Goal: Information Seeking & Learning: Learn about a topic

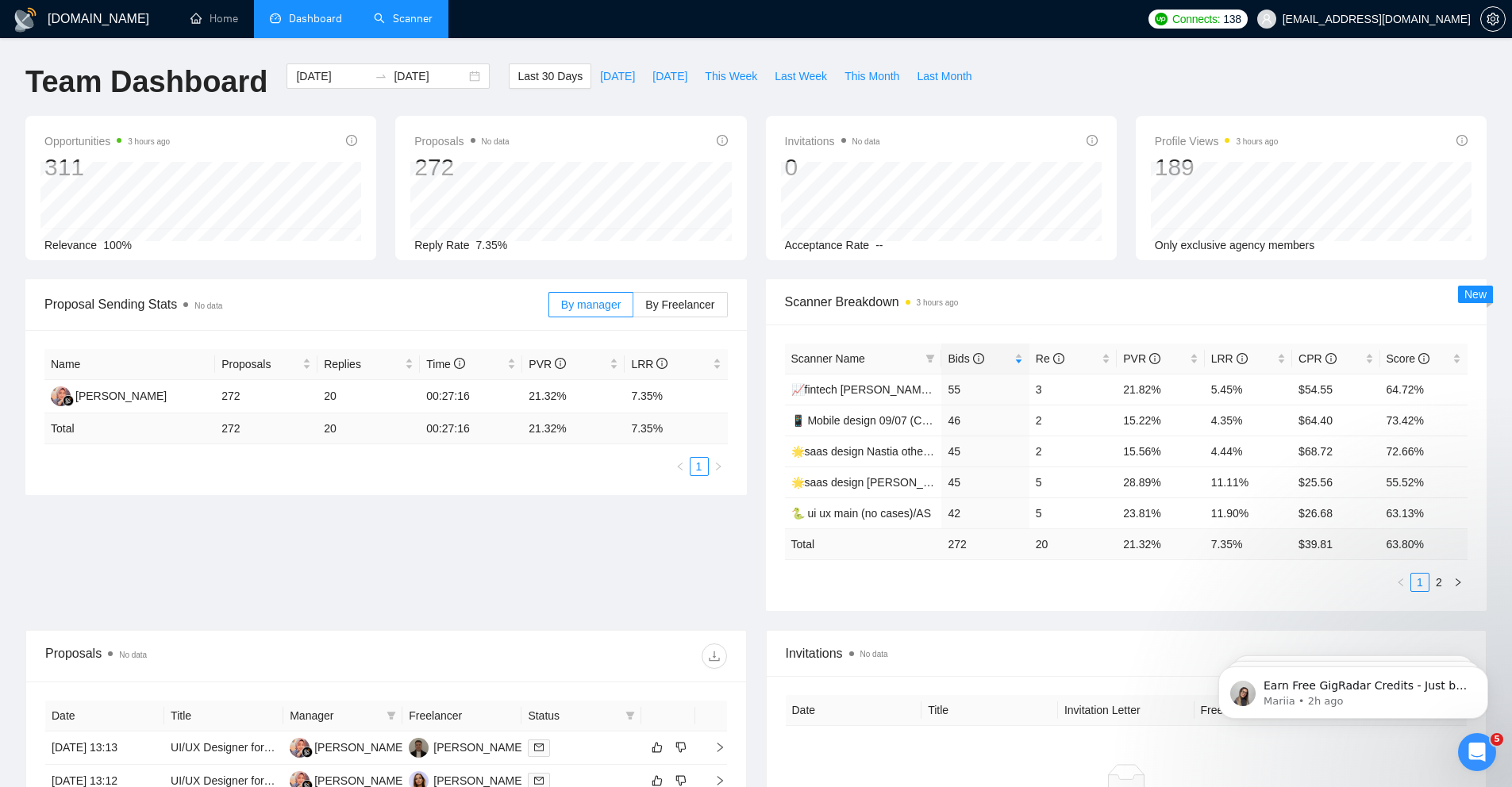
click at [411, 23] on link "Scanner" at bounding box center [403, 19] width 59 height 14
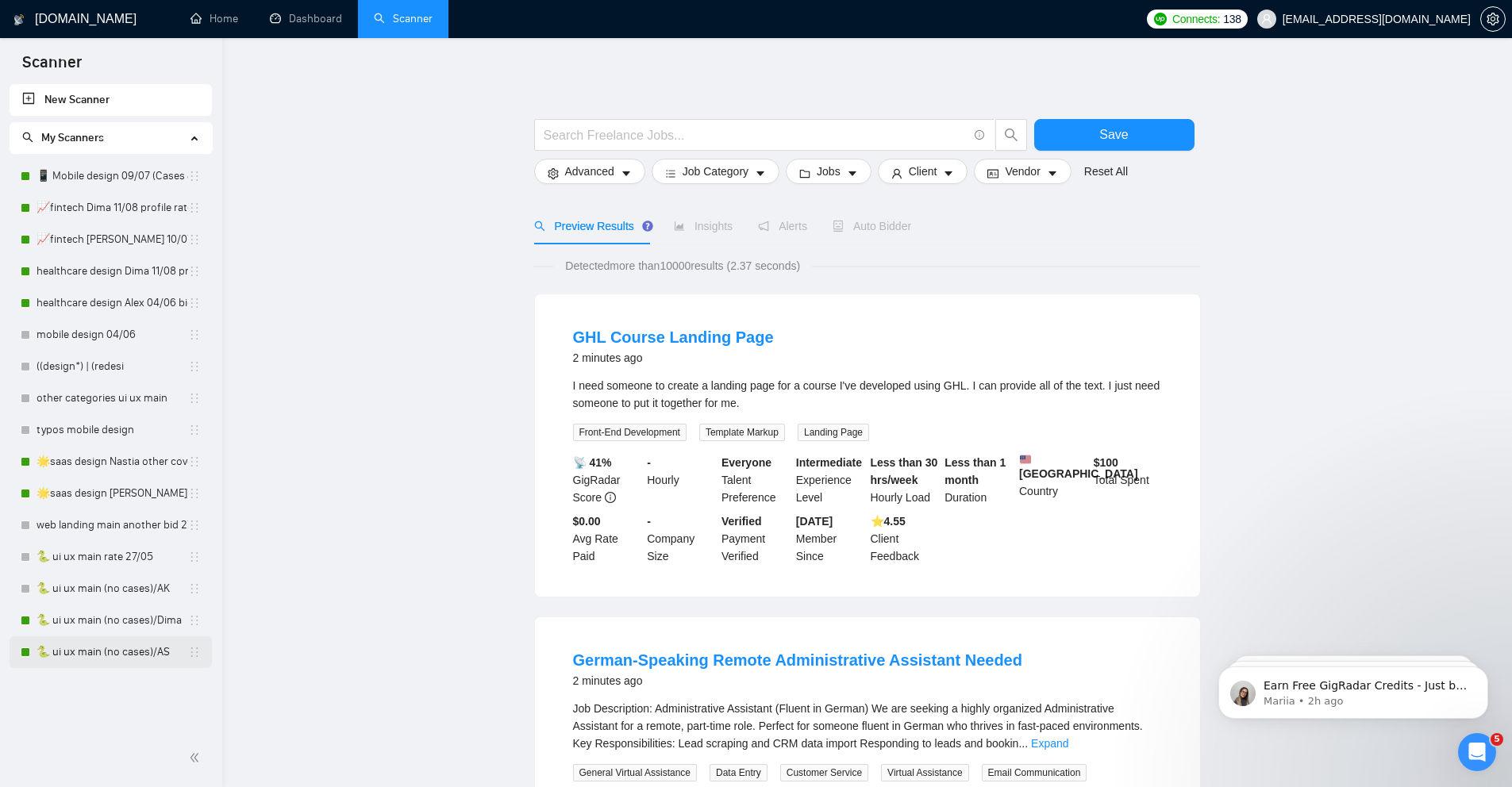
click at [116, 649] on link "🐍 ui ux main (no cases)/AS" at bounding box center [112, 652] width 151 height 31
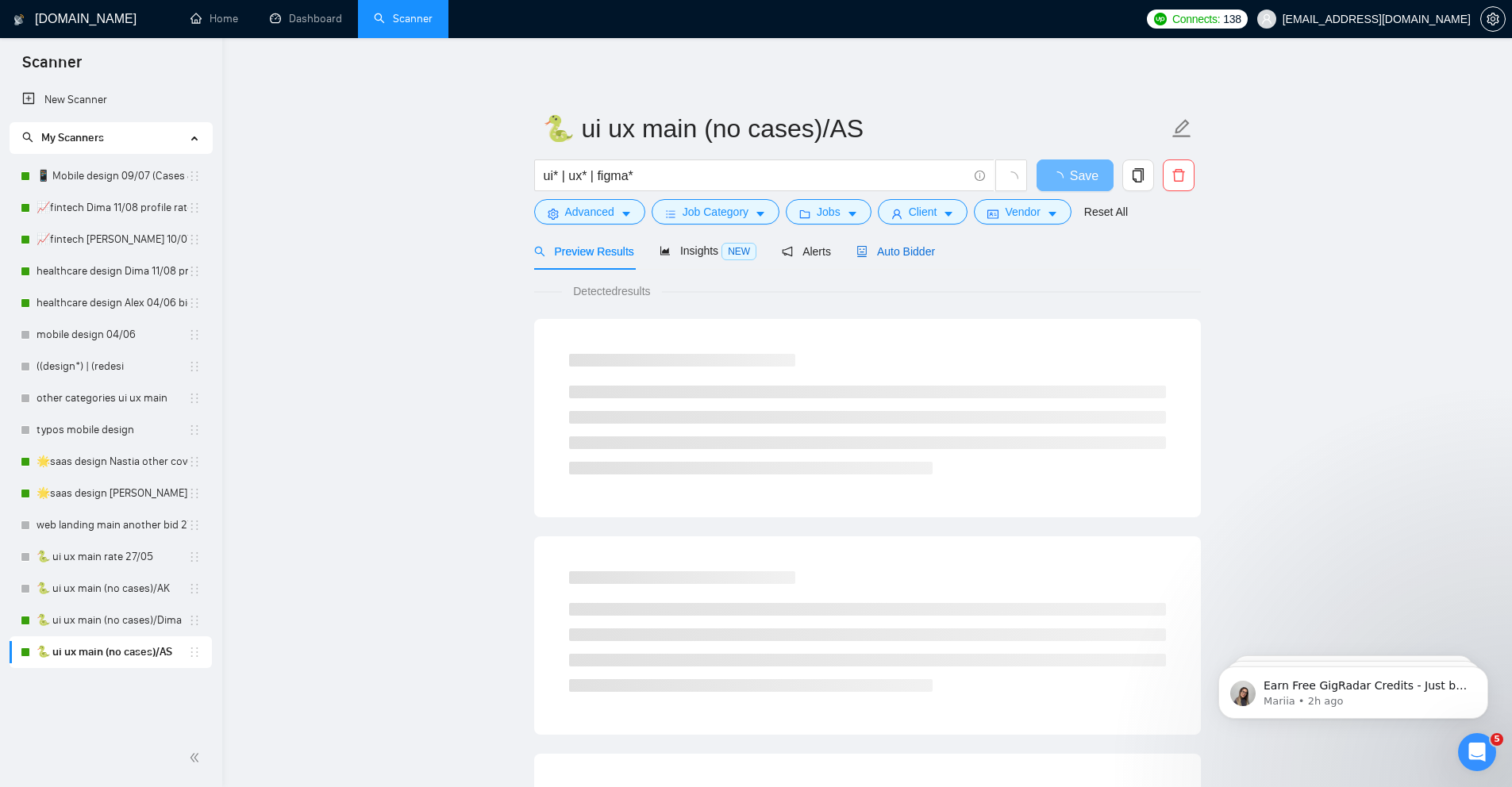
click at [898, 250] on span "Auto Bidder" at bounding box center [895, 251] width 79 height 13
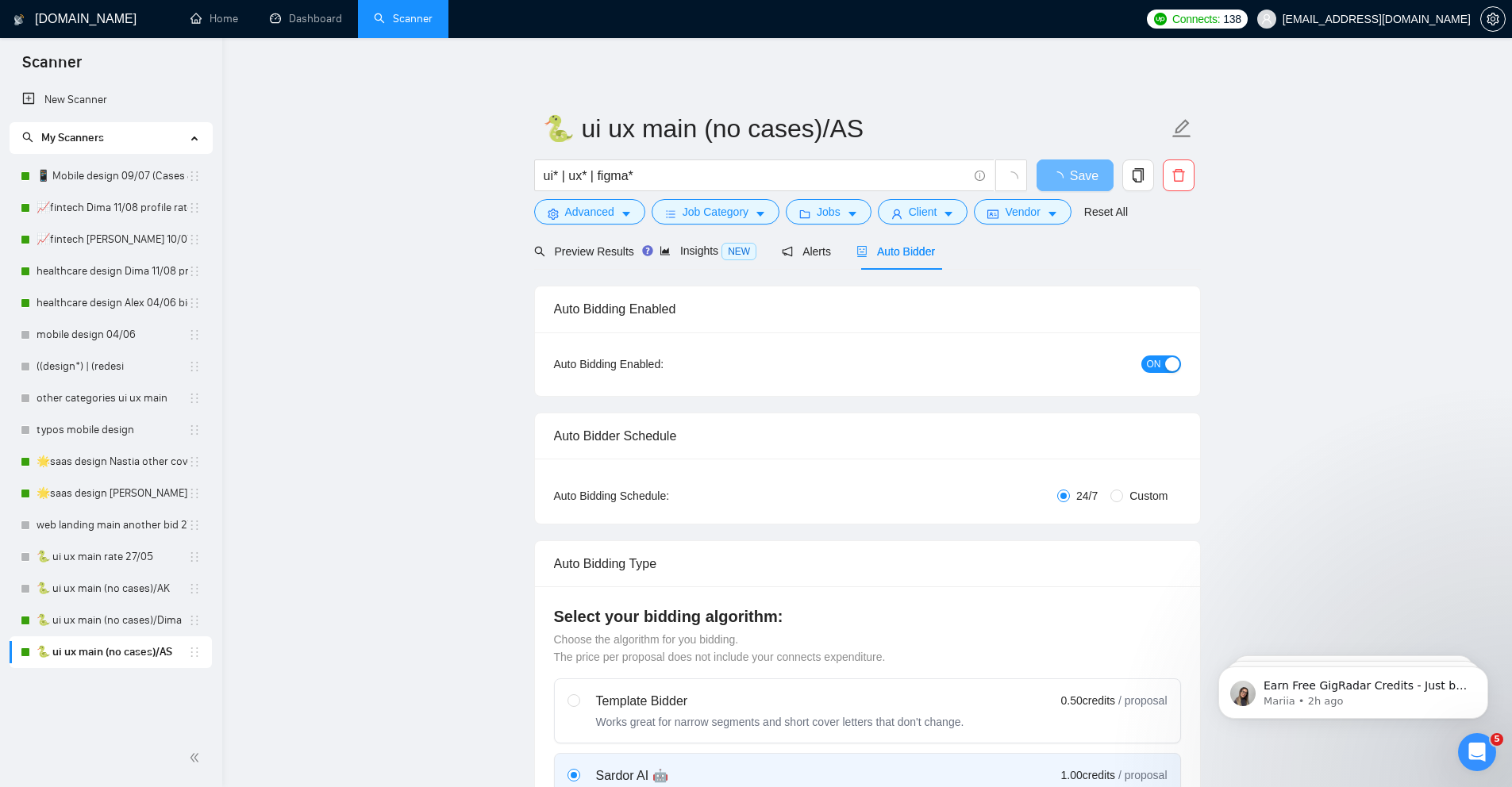
radio input "false"
radio input "true"
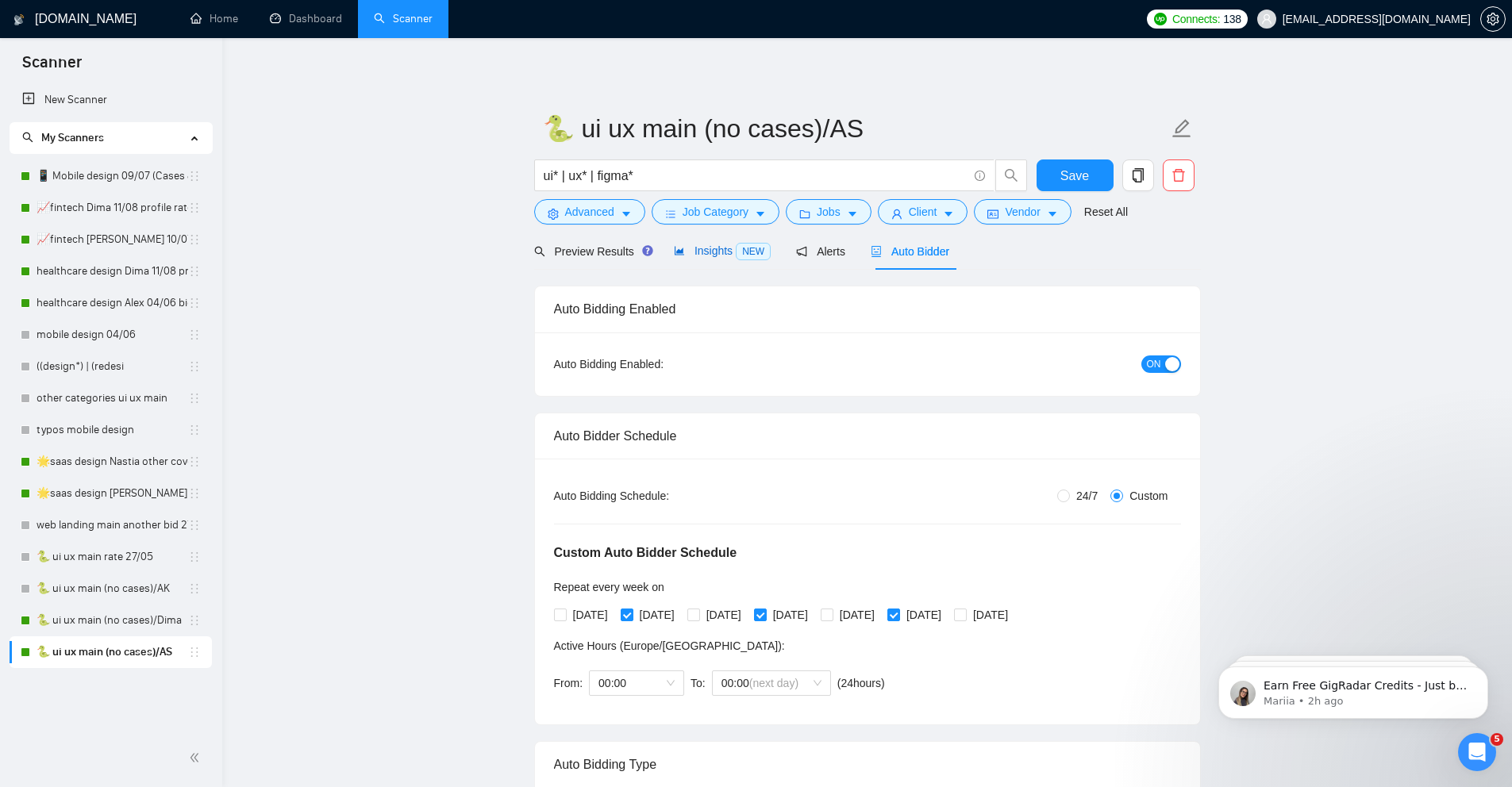
click at [716, 246] on span "Insights NEW" at bounding box center [722, 250] width 96 height 13
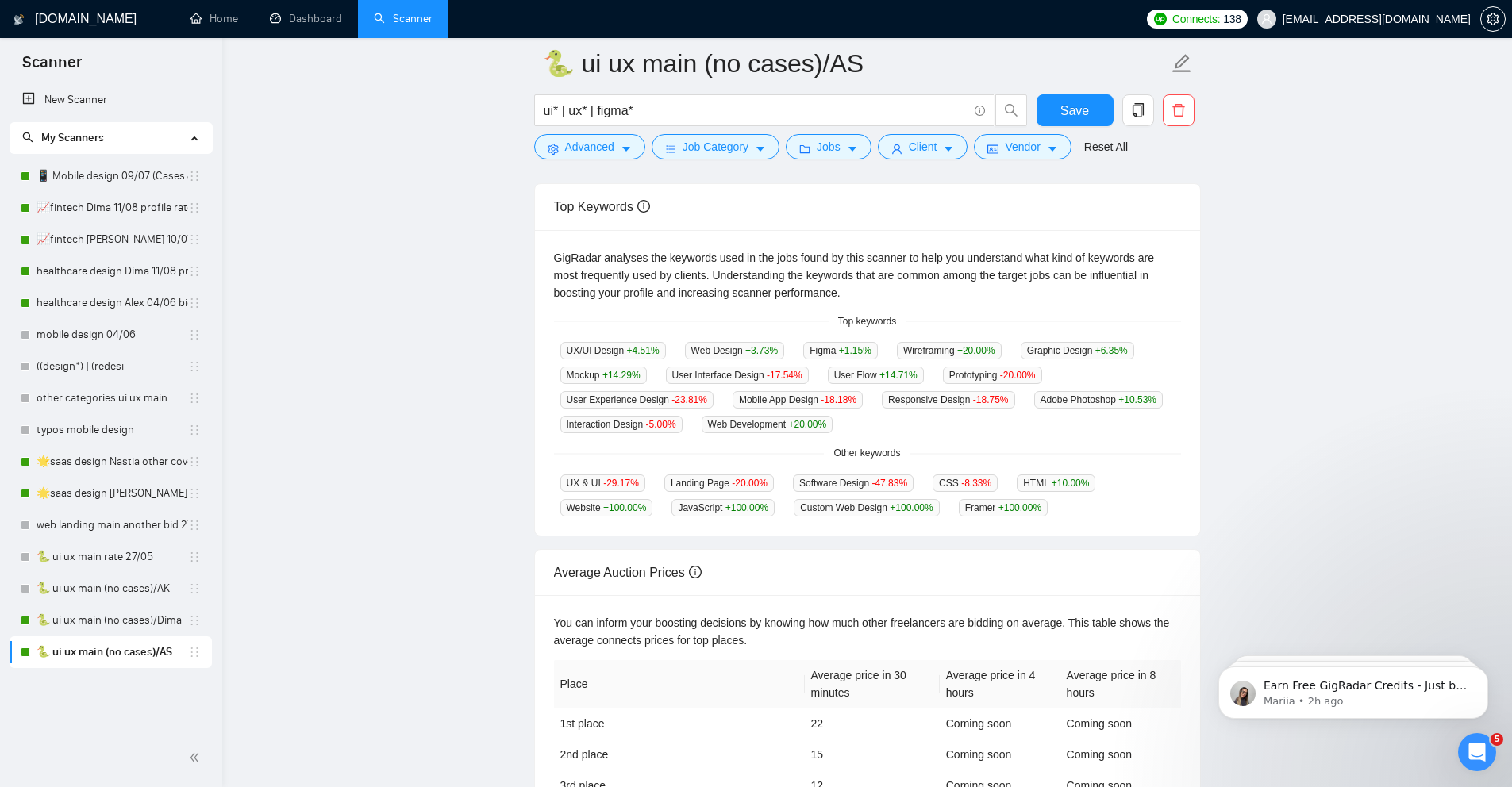
scroll to position [289, 0]
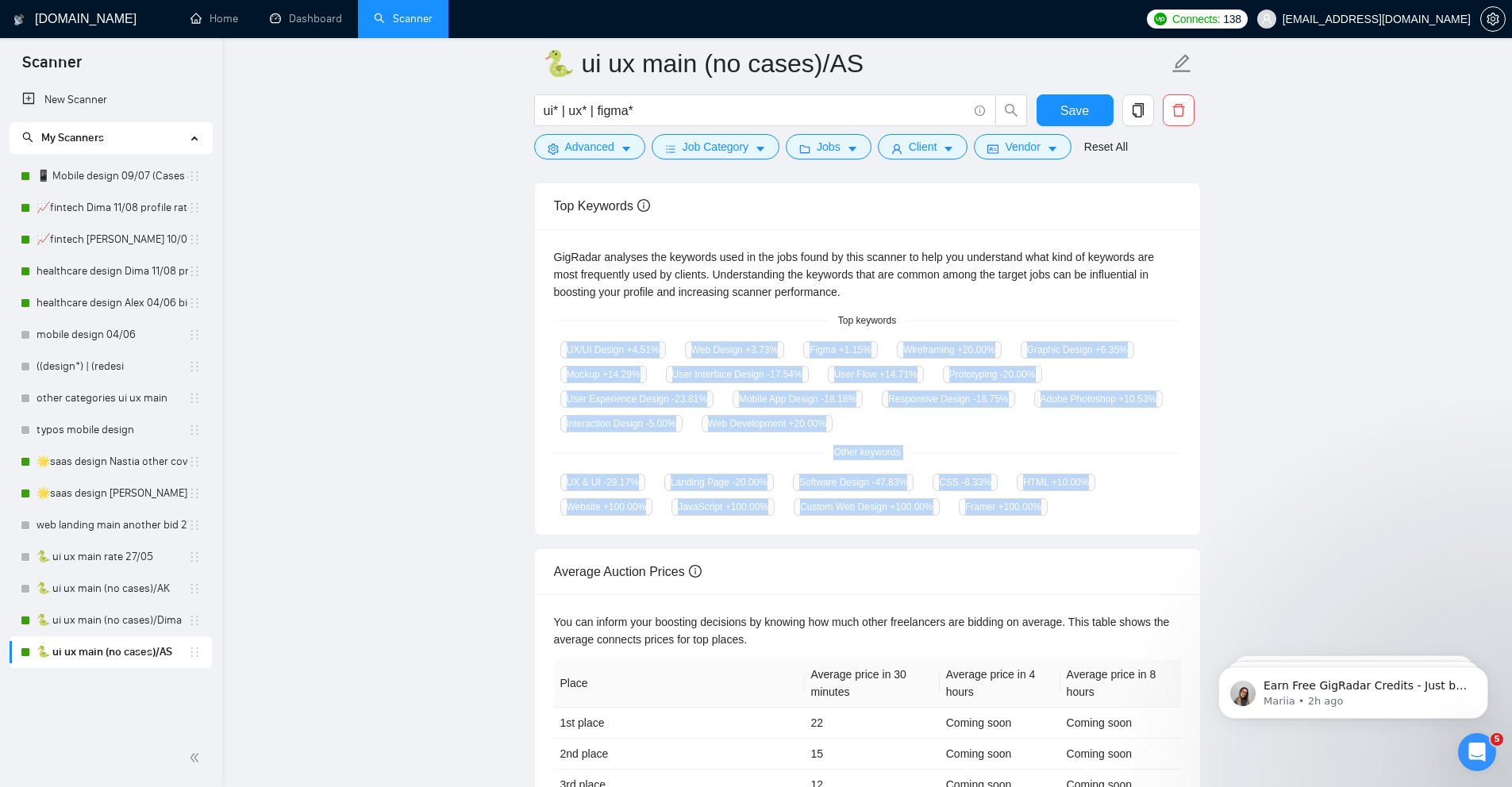
drag, startPoint x: 549, startPoint y: 340, endPoint x: 1100, endPoint y: 516, distance: 578.4
click at [1100, 516] on div "GigRadar analyses the keywords used in the jobs found by this scanner to help y…" at bounding box center [868, 382] width 665 height 306
copy div "UX/UI Design +4.51 % Web Design +3.73 % Figma +1.15 % Wireframing +20.00 % Grap…"
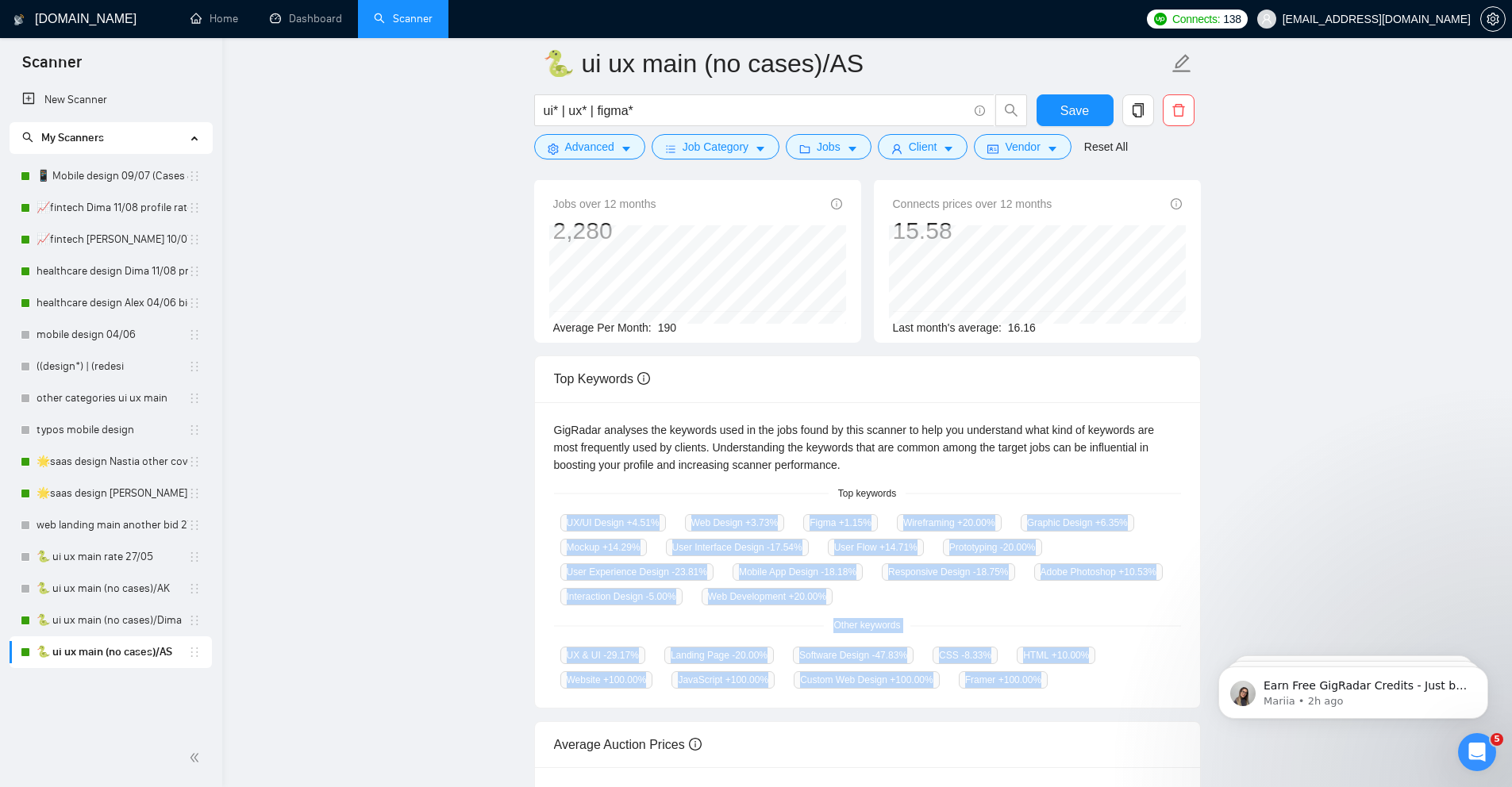
scroll to position [0, 0]
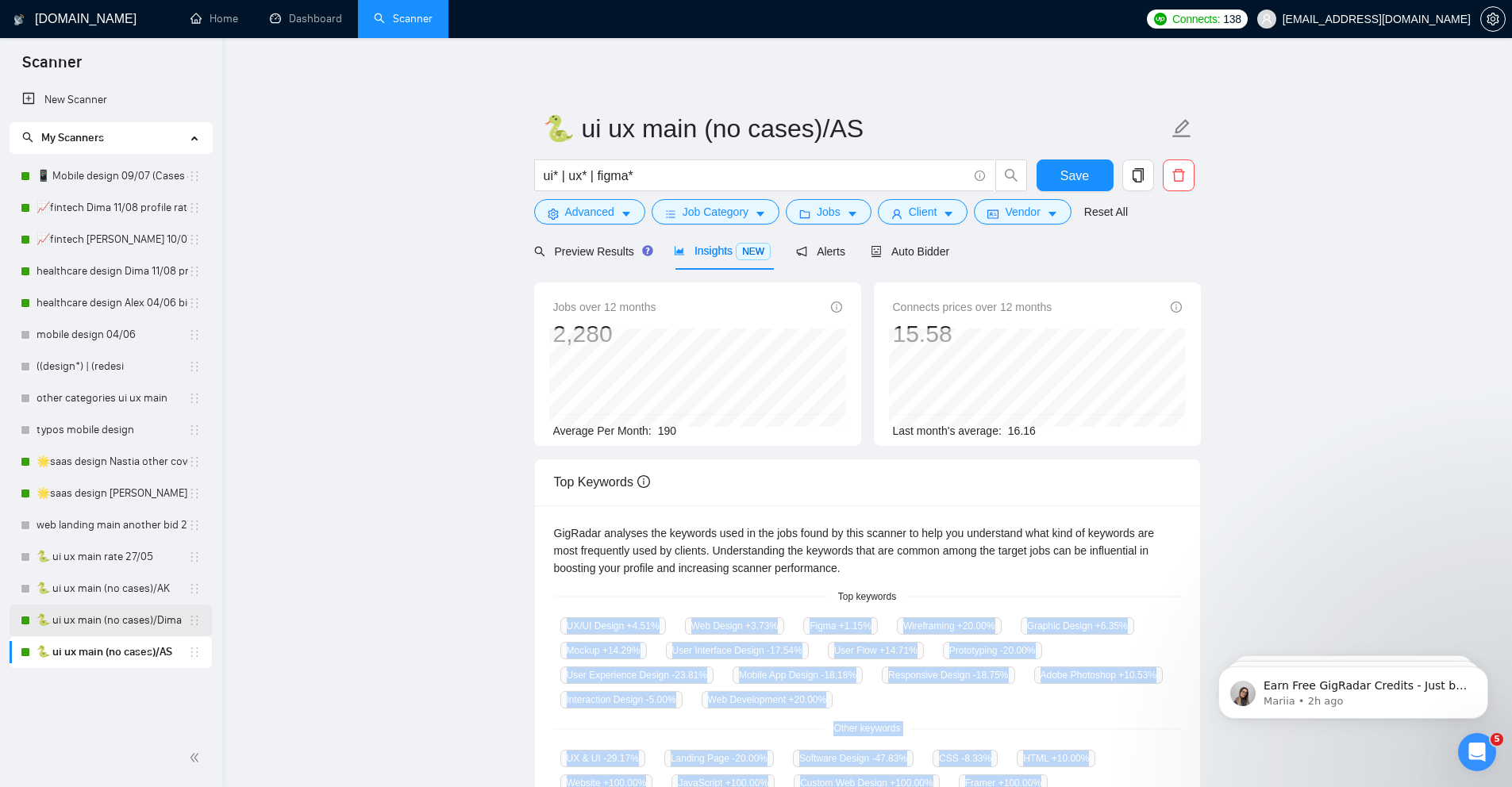
click at [103, 623] on link "🐍 ui ux main (no cases)/Dima" at bounding box center [112, 621] width 151 height 31
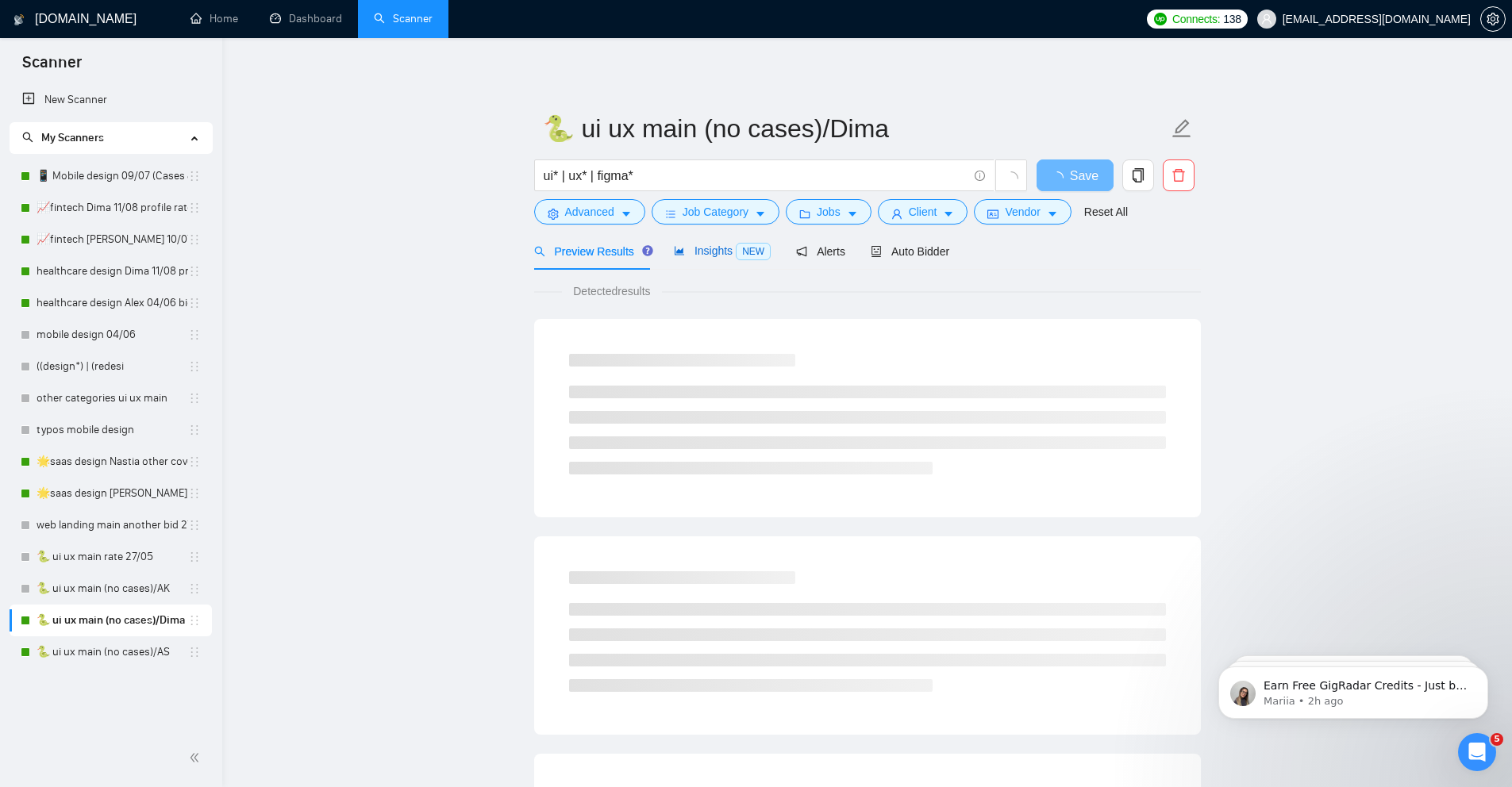
click at [722, 248] on span "Insights NEW" at bounding box center [722, 250] width 96 height 13
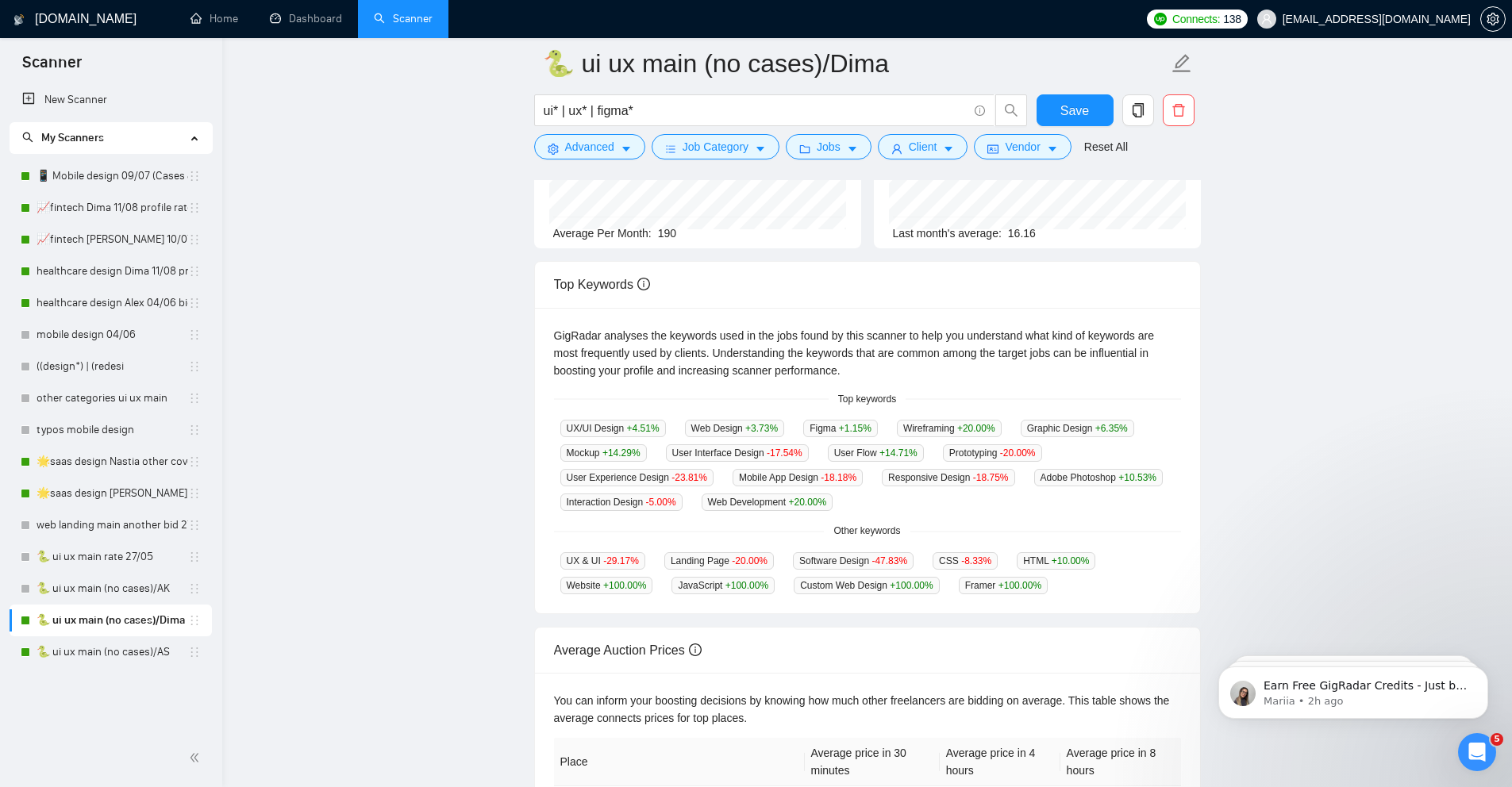
scroll to position [212, 0]
click at [75, 465] on link "🌟saas design Nastia other cover 27/05" at bounding box center [112, 461] width 151 height 31
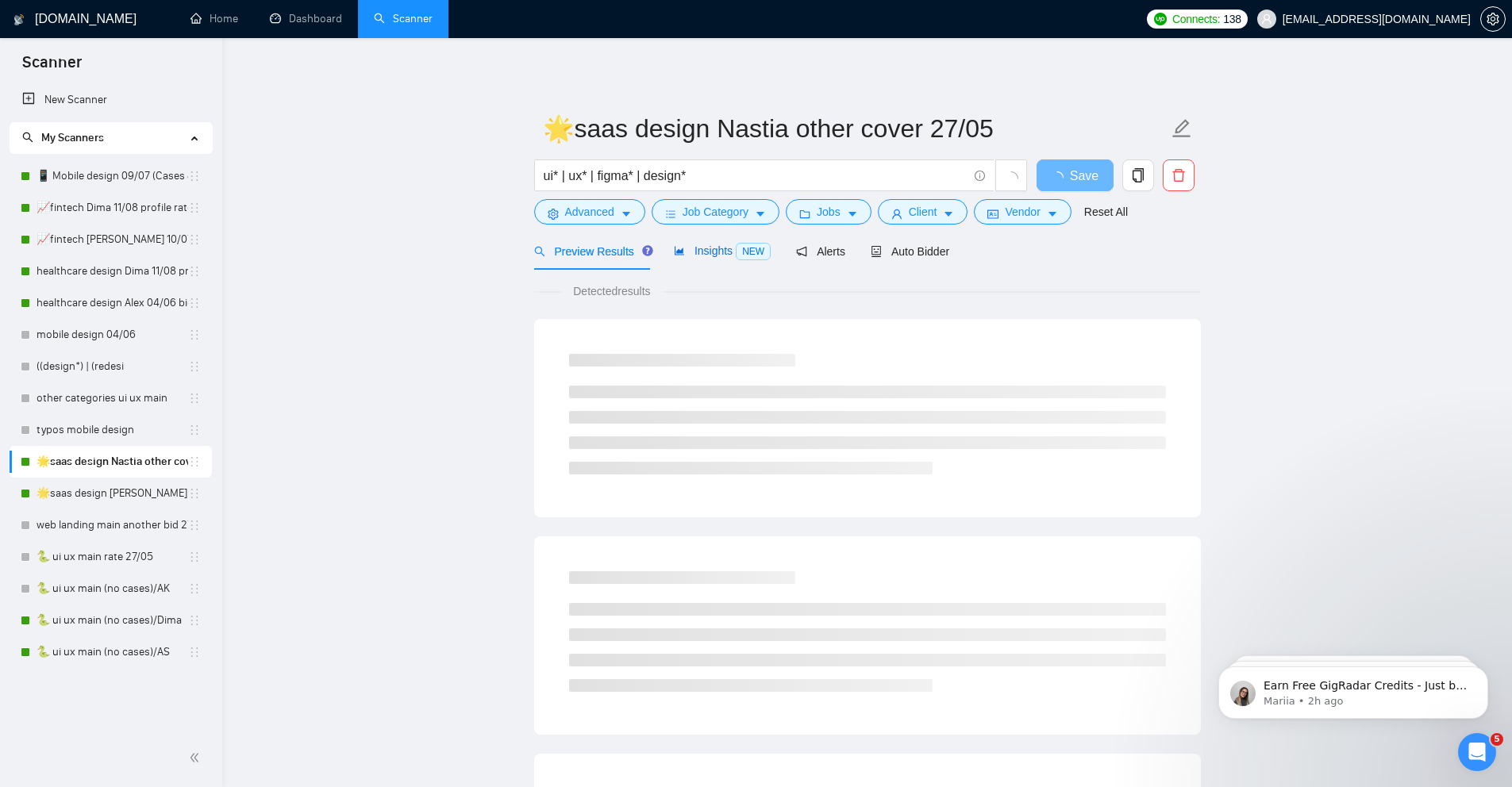
click at [703, 250] on span "Insights NEW" at bounding box center [722, 250] width 96 height 13
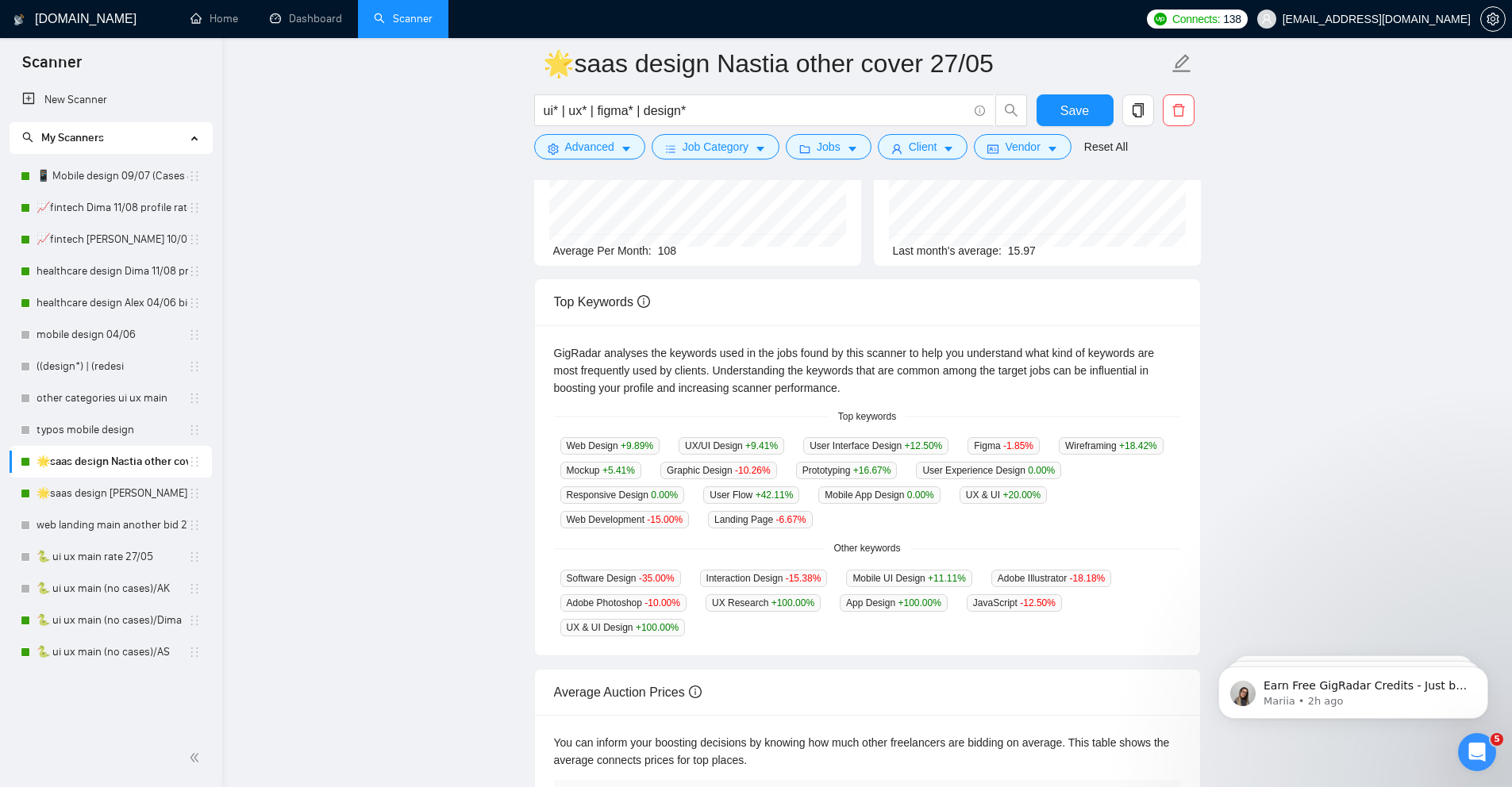
scroll to position [194, 0]
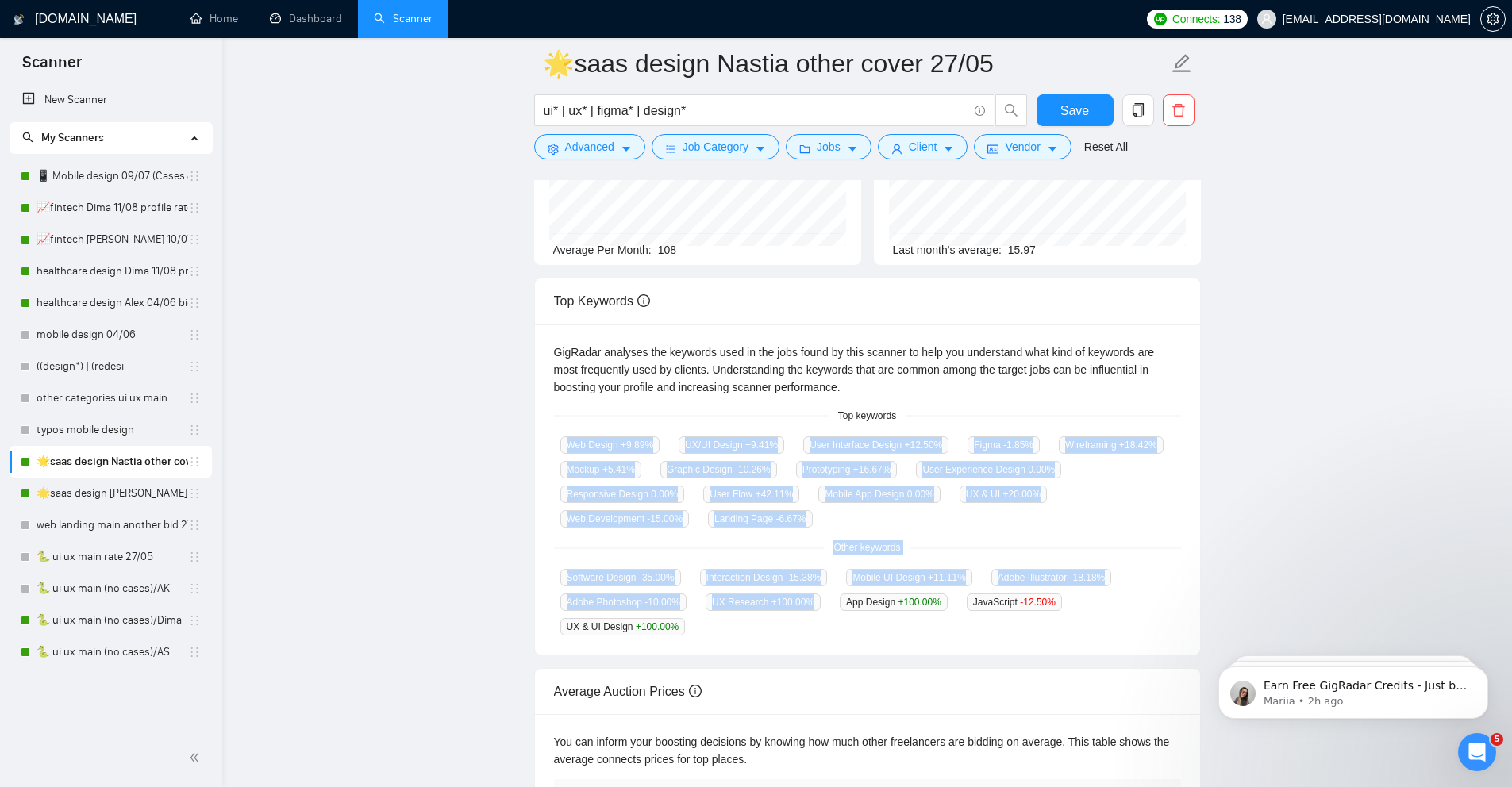
drag, startPoint x: 552, startPoint y: 437, endPoint x: 755, endPoint y: 629, distance: 279.4
click at [755, 629] on div "GigRadar analyses the keywords used in the jobs found by this scanner to help y…" at bounding box center [868, 490] width 665 height 331
drag, startPoint x: 707, startPoint y: 634, endPoint x: 552, endPoint y: 441, distance: 247.5
click at [552, 441] on div "GigRadar analyses the keywords used in the jobs found by this scanner to help y…" at bounding box center [868, 490] width 665 height 331
copy div "Web Design +9.89 % UX/UI Design +9.41 % User Interface Design +12.50 % Figma -1…"
